Goal: Information Seeking & Learning: Learn about a topic

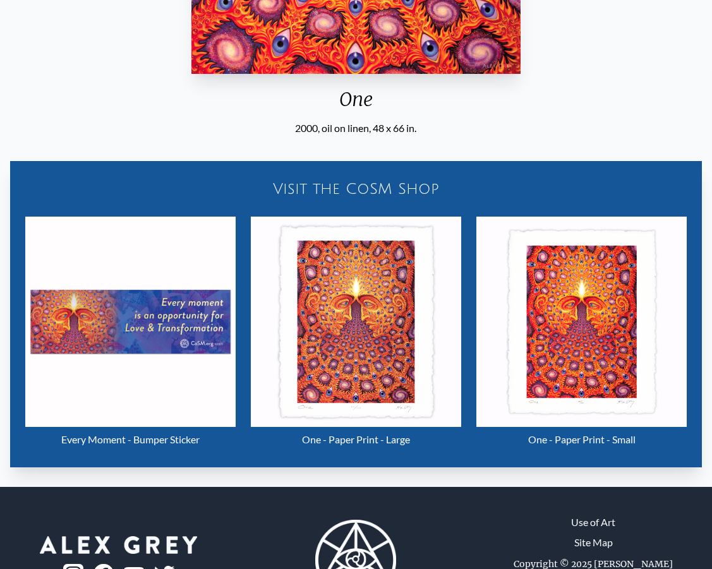
scroll to position [542, 0]
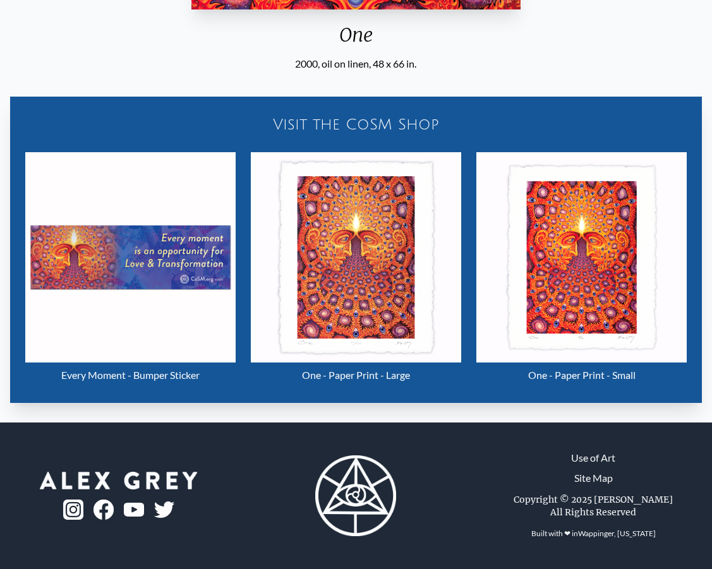
click at [586, 456] on link "Use of Art" at bounding box center [593, 458] width 44 height 15
click at [545, 512] on div "Copyright © 2025 Alex Grey All Rights Reserved" at bounding box center [593, 505] width 169 height 35
click at [532, 496] on div "Copyright © 2025 Alex Grey All Rights Reserved" at bounding box center [593, 505] width 169 height 35
click at [531, 497] on div "Copyright © 2025 Alex Grey All Rights Reserved" at bounding box center [593, 505] width 169 height 35
drag, startPoint x: 535, startPoint y: 500, endPoint x: 655, endPoint y: 497, distance: 120.7
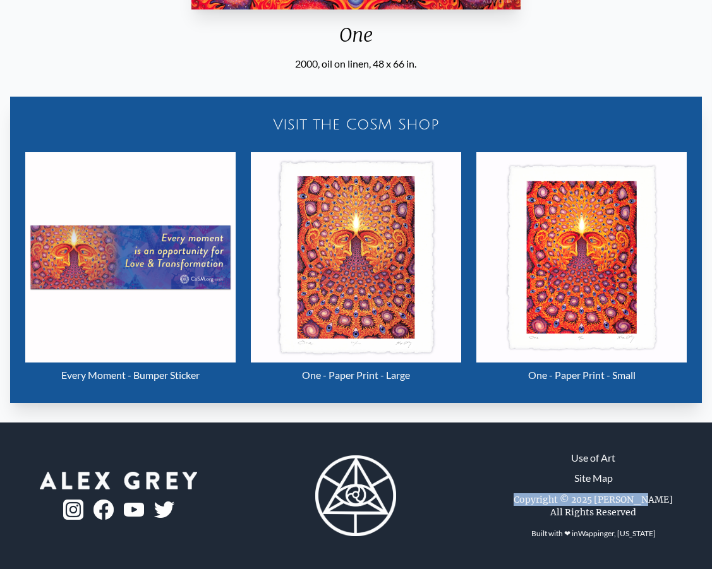
click at [655, 497] on div "Copyright © 2025 Alex Grey All Rights Reserved" at bounding box center [593, 505] width 169 height 35
copy div "Copyright © 2025 [PERSON_NAME]"
click at [445, 564] on div "Use of Art Site Map Copyright © 2025 Alex Grey All Rights Reserved Built with ❤…" at bounding box center [356, 496] width 712 height 147
click at [295, 56] on div "One" at bounding box center [355, 39] width 339 height 33
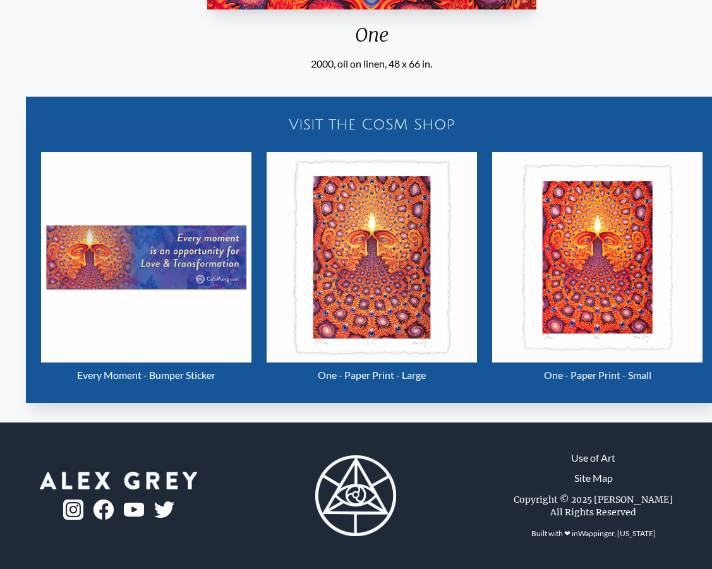
click at [311, 67] on div "2000, oil on linen, 48 x 66 in." at bounding box center [371, 63] width 339 height 15
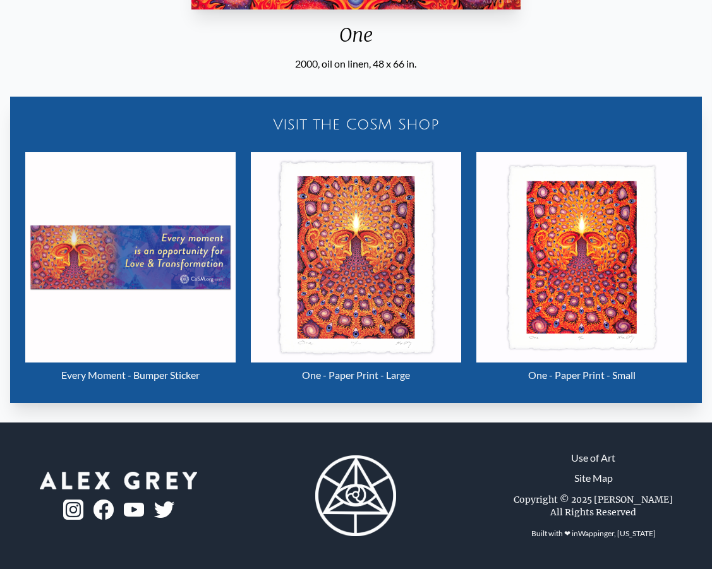
click at [332, 62] on div "2000, oil on linen, 48 x 66 in." at bounding box center [355, 63] width 339 height 15
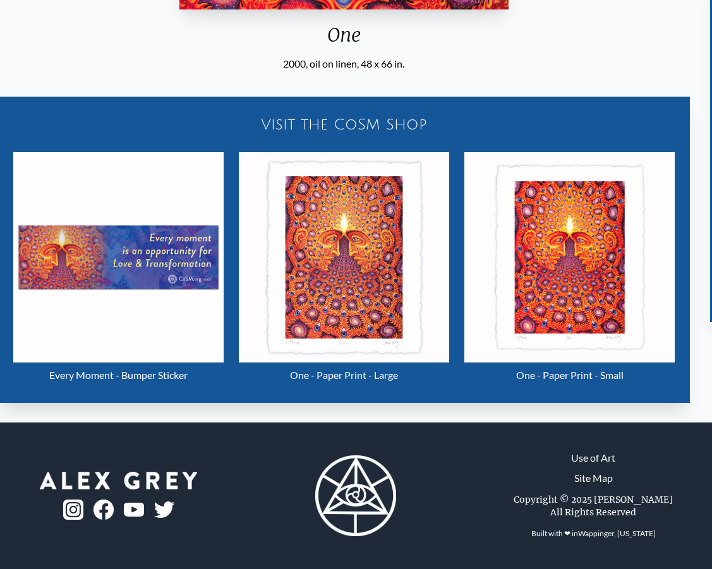
click at [284, 67] on div "2000, oil on linen, 48 x 66 in." at bounding box center [343, 63] width 339 height 15
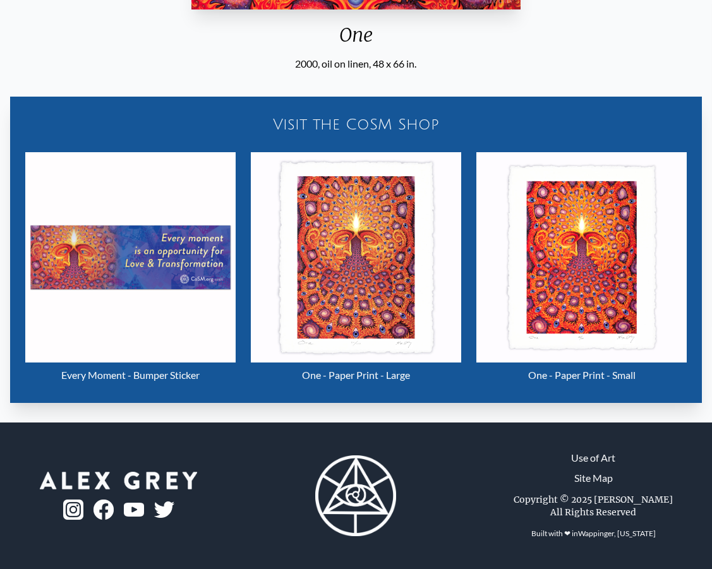
click at [456, 489] on div at bounding box center [357, 496] width 238 height 116
drag, startPoint x: 534, startPoint y: 499, endPoint x: 653, endPoint y: 499, distance: 119.4
click at [653, 499] on div "Copyright © 2025 [PERSON_NAME]" at bounding box center [593, 500] width 159 height 13
copy div "Copyright © 2025 [PERSON_NAME]"
